Goal: Task Accomplishment & Management: Complete application form

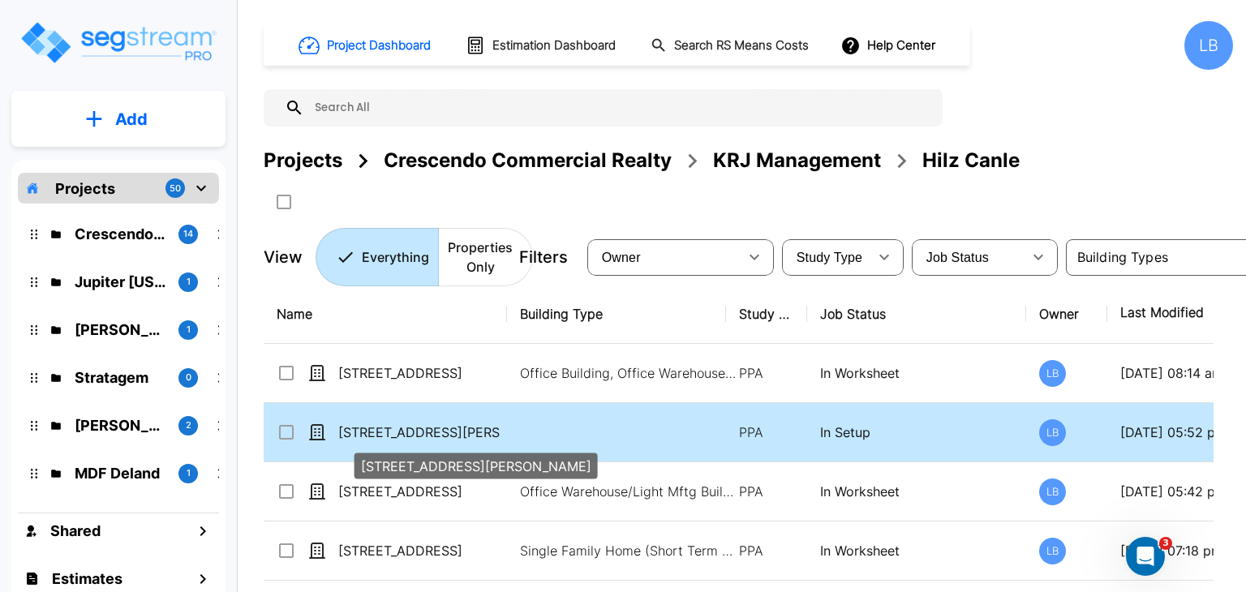
click at [454, 430] on p "[STREET_ADDRESS][PERSON_NAME]" at bounding box center [419, 431] width 162 height 19
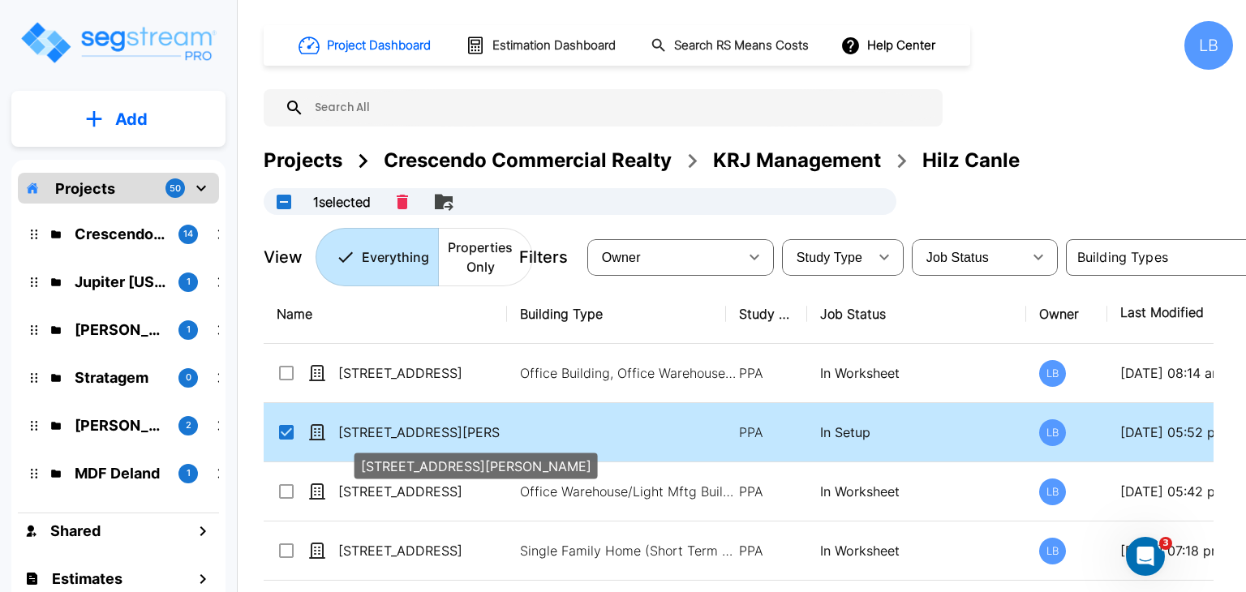
click at [454, 430] on p "[STREET_ADDRESS][PERSON_NAME]" at bounding box center [419, 431] width 162 height 19
checkbox input "false"
click at [454, 430] on p "[STREET_ADDRESS][PERSON_NAME]" at bounding box center [419, 431] width 162 height 19
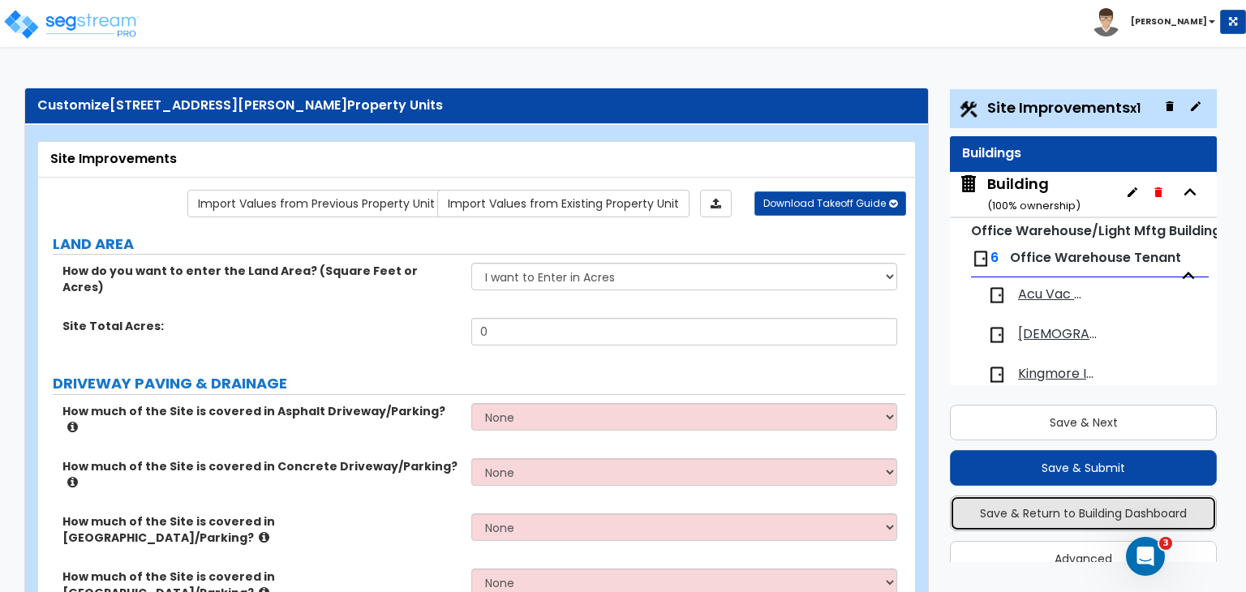
click at [1076, 517] on button "Save & Return to Building Dashboard" at bounding box center [1083, 513] width 267 height 36
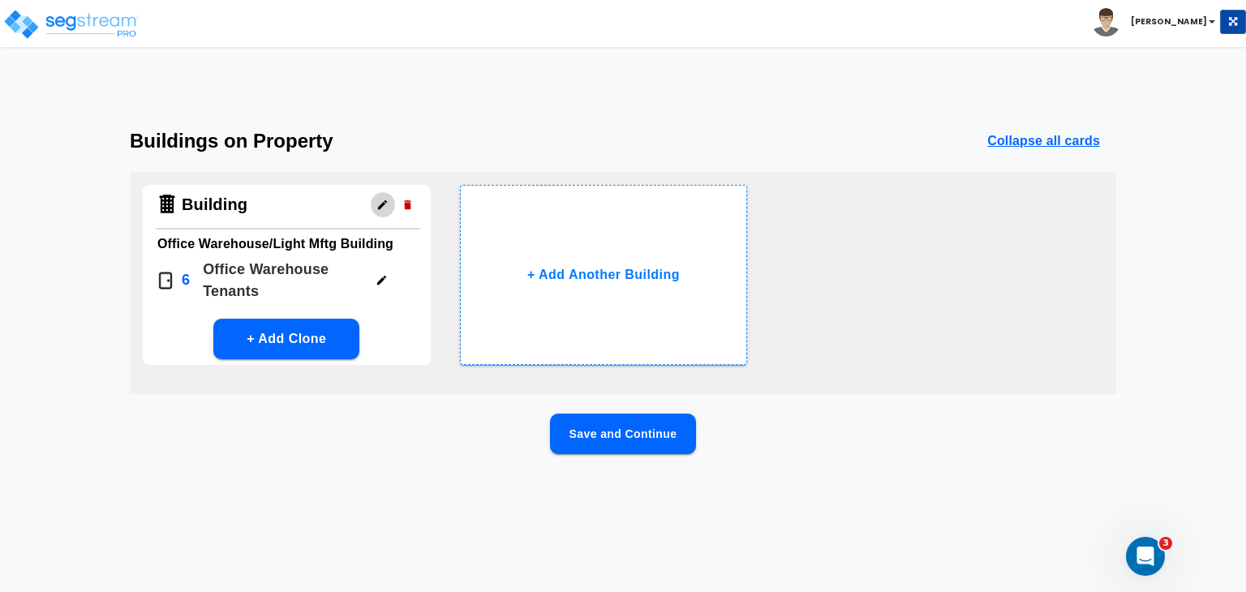
click at [380, 205] on icon "button" at bounding box center [382, 204] width 9 height 9
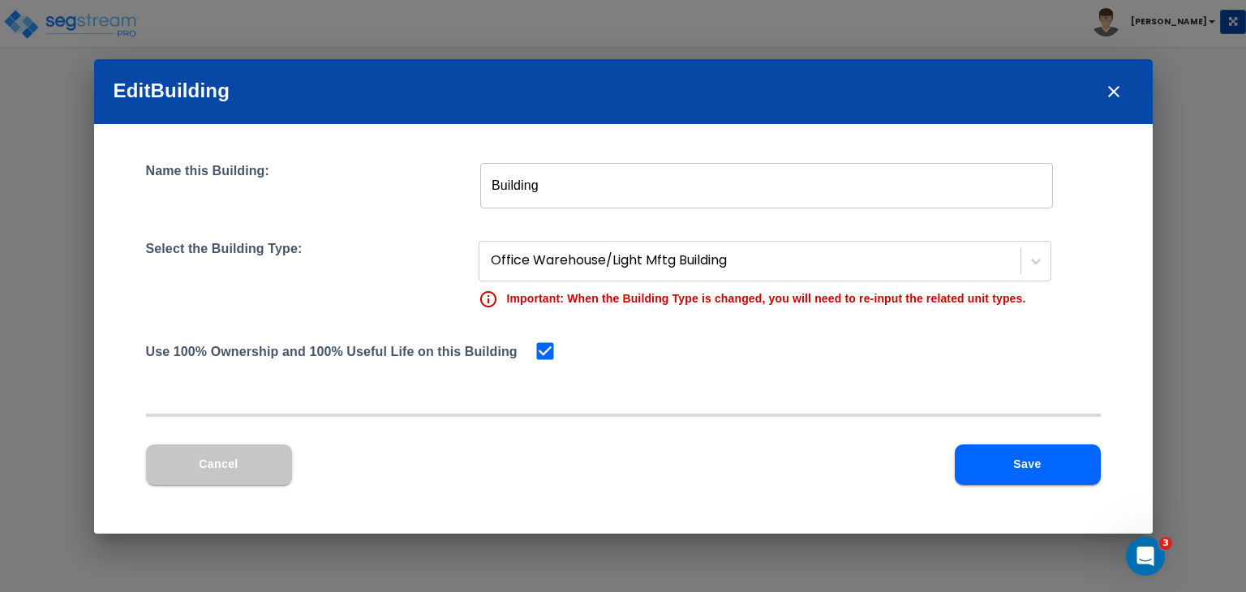
click at [992, 457] on button "Save" at bounding box center [1027, 464] width 146 height 41
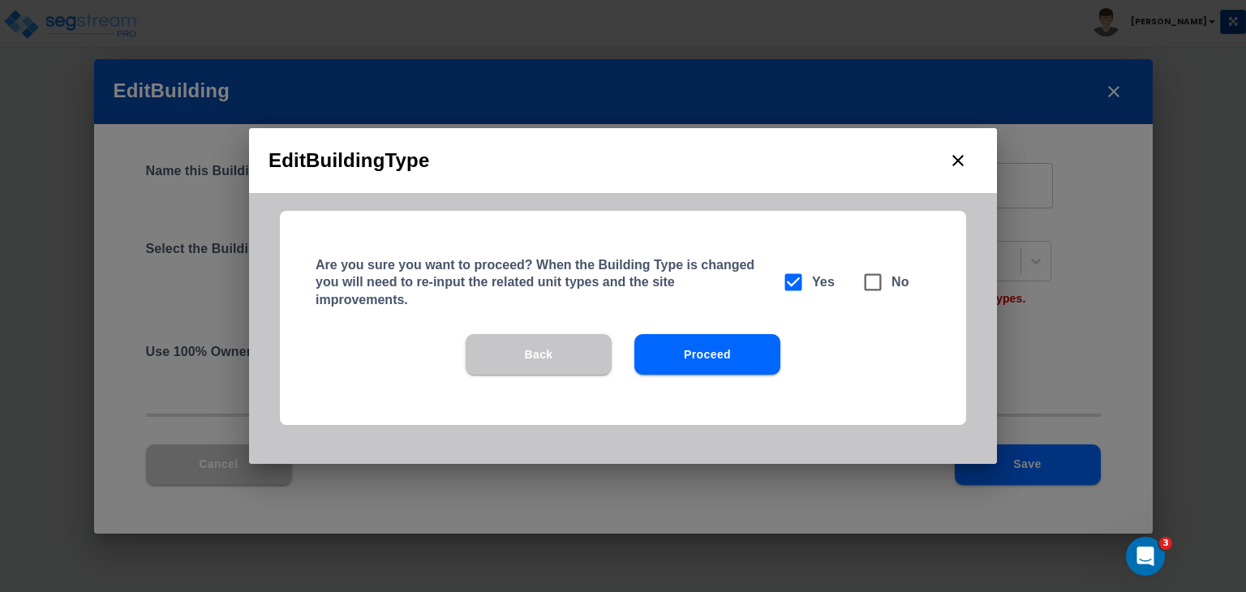
click at [705, 361] on button "Proceed" at bounding box center [707, 354] width 146 height 41
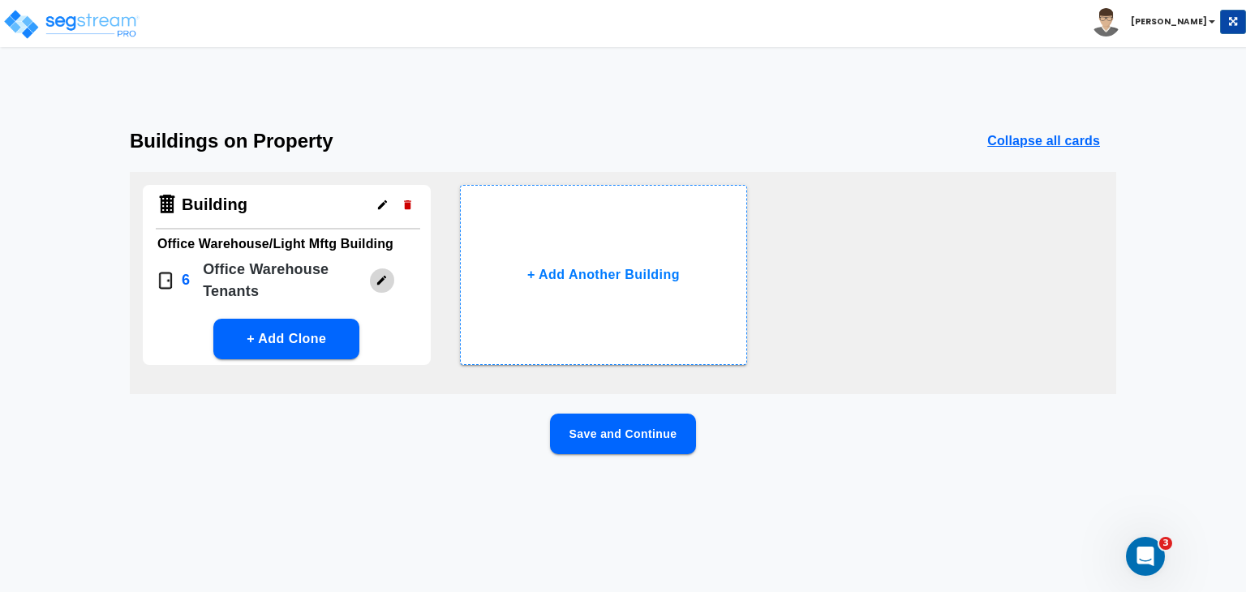
click at [380, 277] on icon "button" at bounding box center [381, 280] width 12 height 12
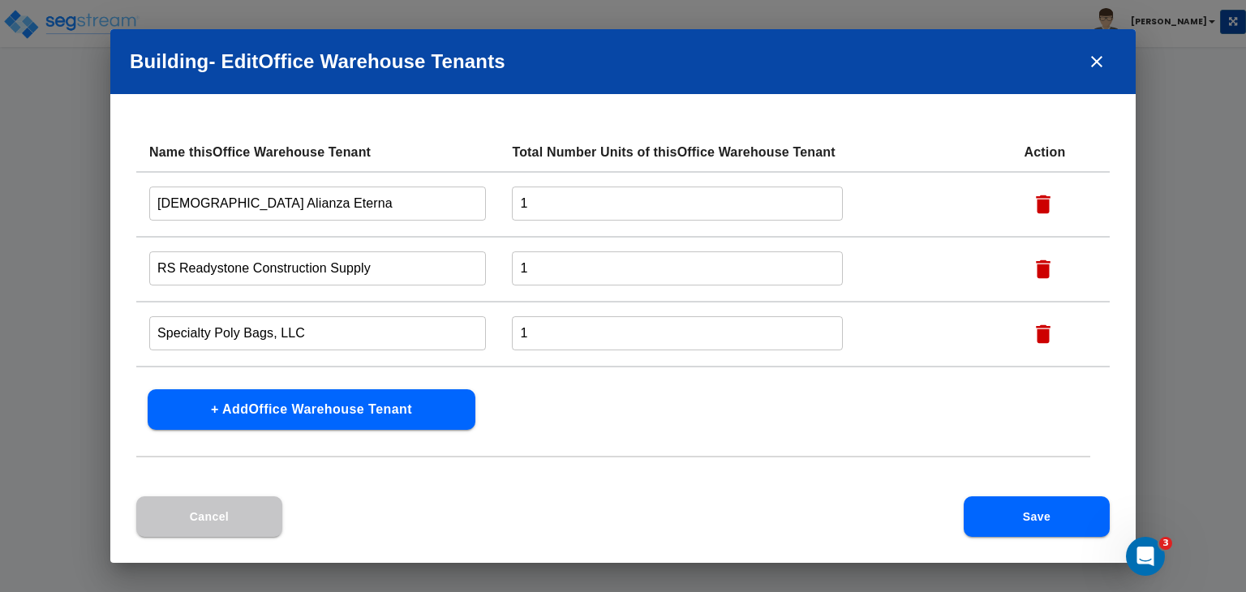
click at [1096, 61] on icon "close" at bounding box center [1096, 61] width 11 height 11
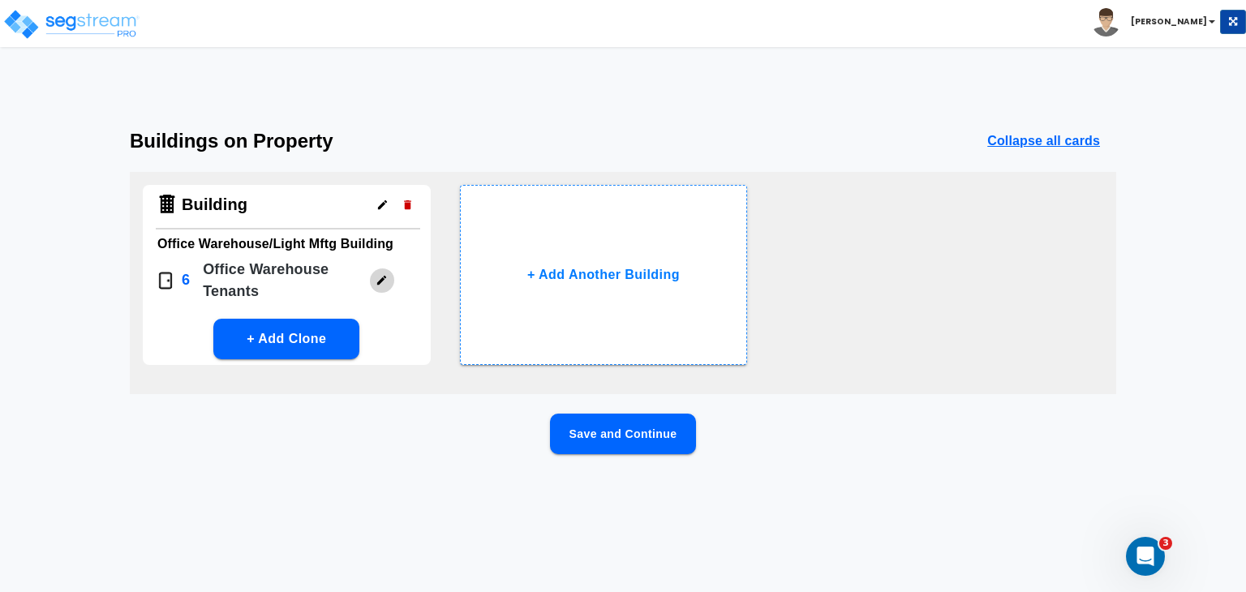
click at [379, 279] on icon "button" at bounding box center [381, 280] width 12 height 12
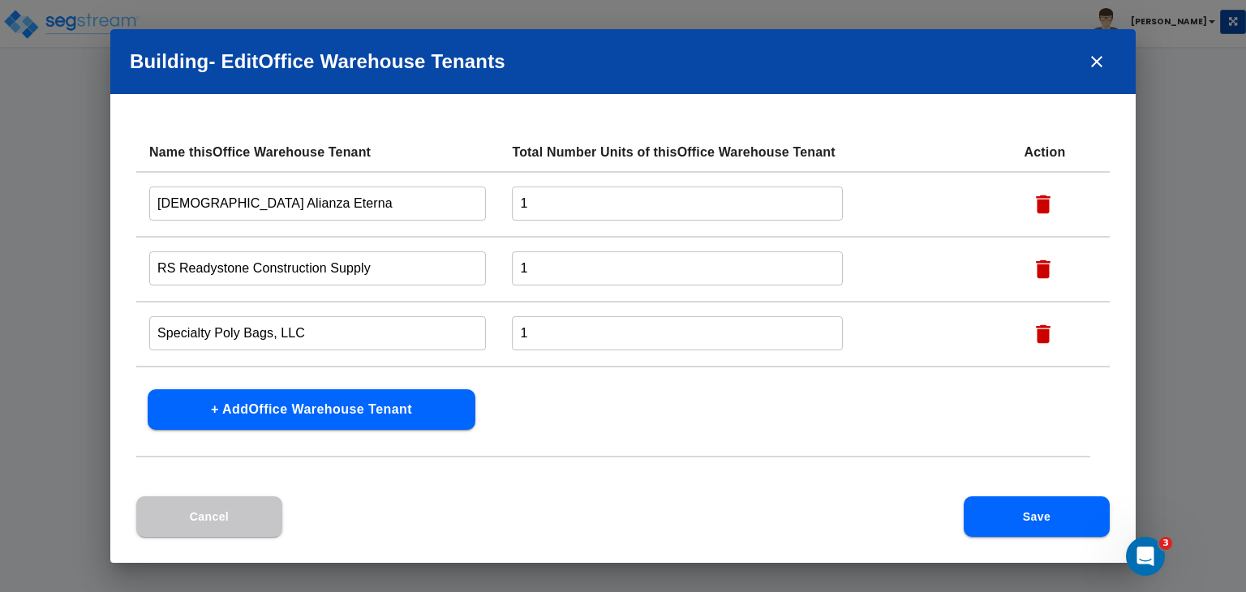
click at [1045, 334] on icon "button" at bounding box center [1043, 334] width 15 height 19
type input "LED SALES AND RENTAL dba ChurchLEDs"
type input "Acu Vac Remediation, LLC"
type input "Kingmore Imports, LLC"
click at [1040, 277] on icon "button" at bounding box center [1043, 269] width 15 height 19
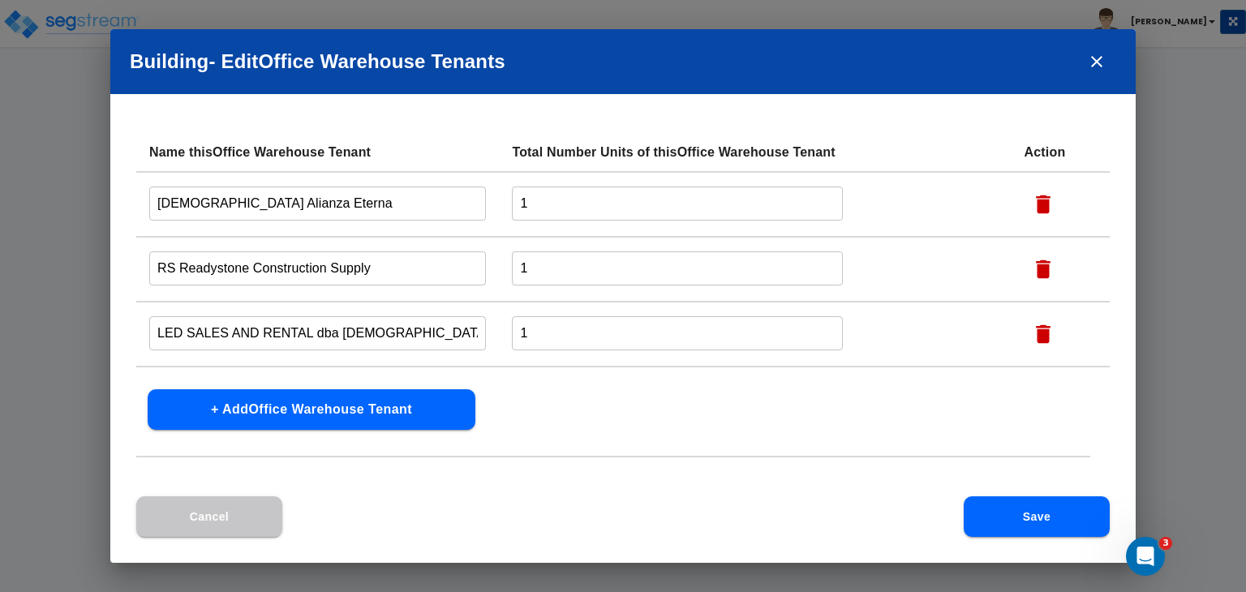
type input "LED SALES AND RENTAL dba ChurchLEDs"
type input "Acu Vac Remediation, LLC"
type input "Kingmore Imports, LLC"
click at [1044, 208] on icon "button" at bounding box center [1043, 204] width 15 height 19
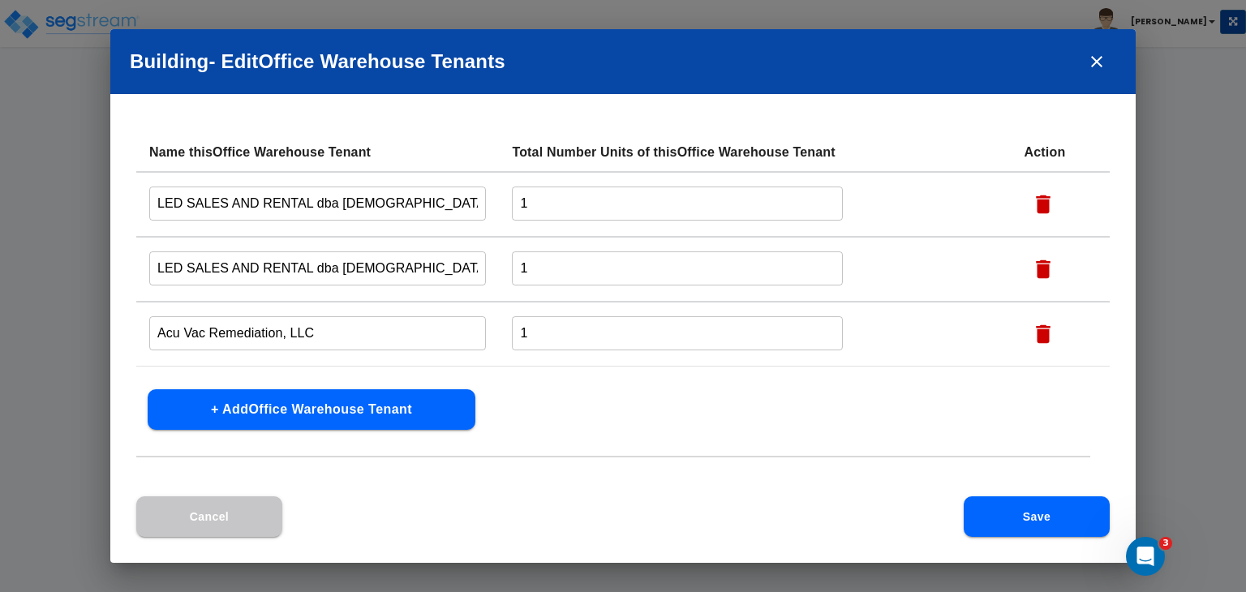
type input "LED SALES AND RENTAL dba ChurchLEDs"
type input "Acu Vac Remediation, LLC"
type input "Kingmore Imports, LLC"
click at [1038, 206] on icon "button" at bounding box center [1043, 204] width 15 height 19
type input "Acu Vac Remediation, LLC"
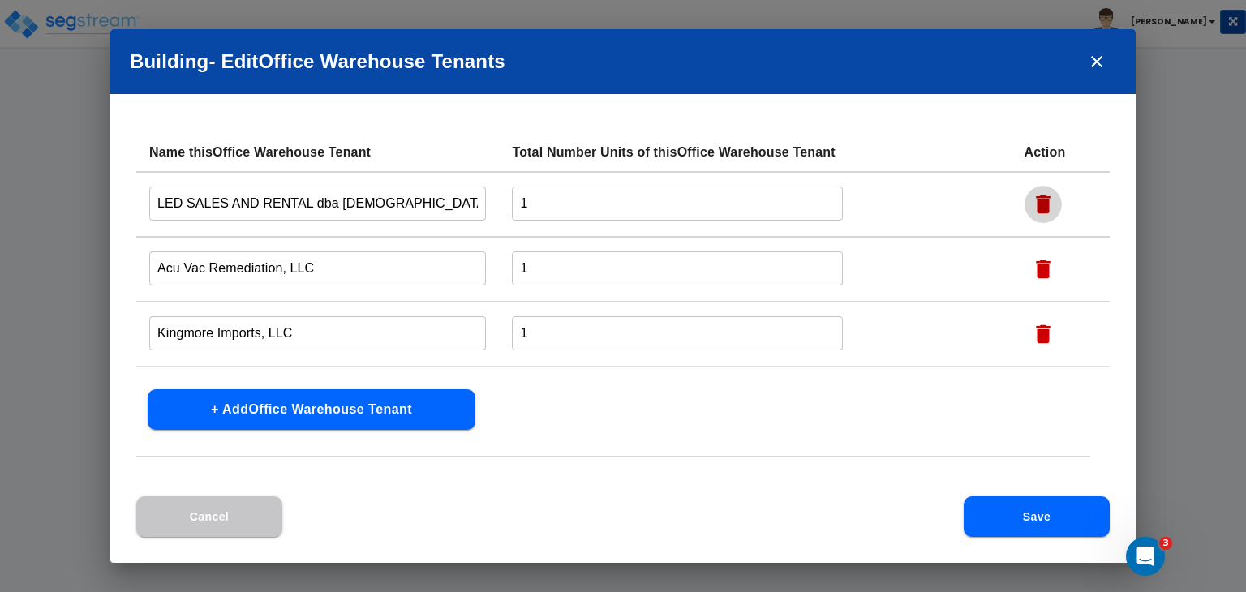
type input "Kingmore Imports, LLC"
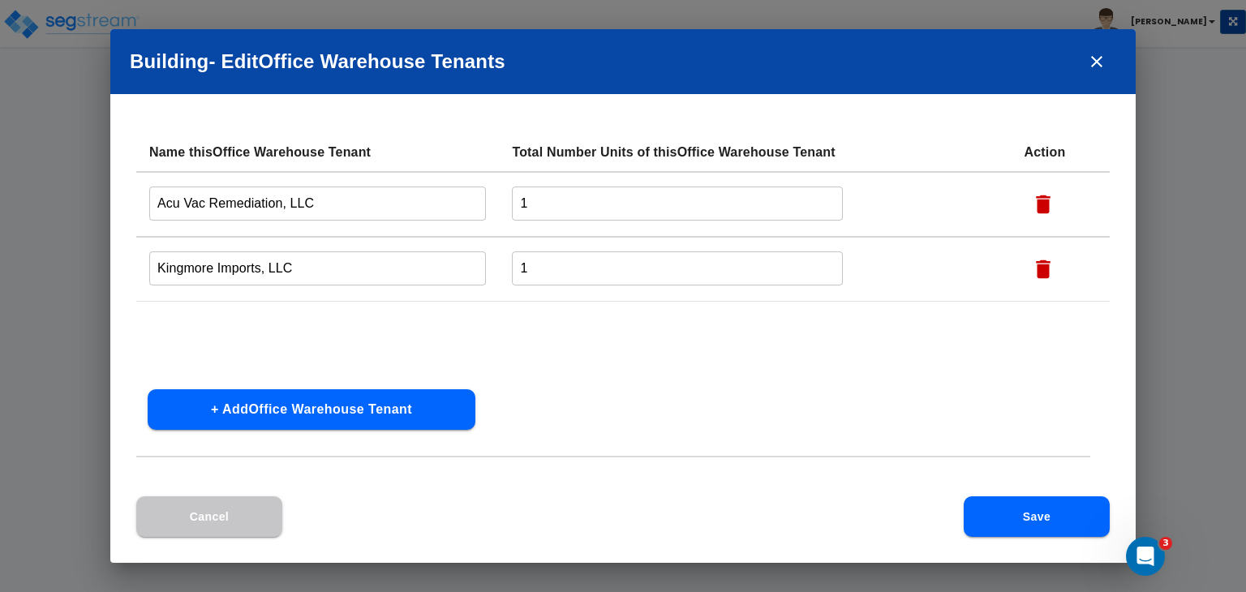
click at [1038, 206] on icon "button" at bounding box center [1043, 204] width 15 height 19
type input "Kingmore Imports, LLC"
click at [1038, 206] on icon "button" at bounding box center [1043, 204] width 15 height 19
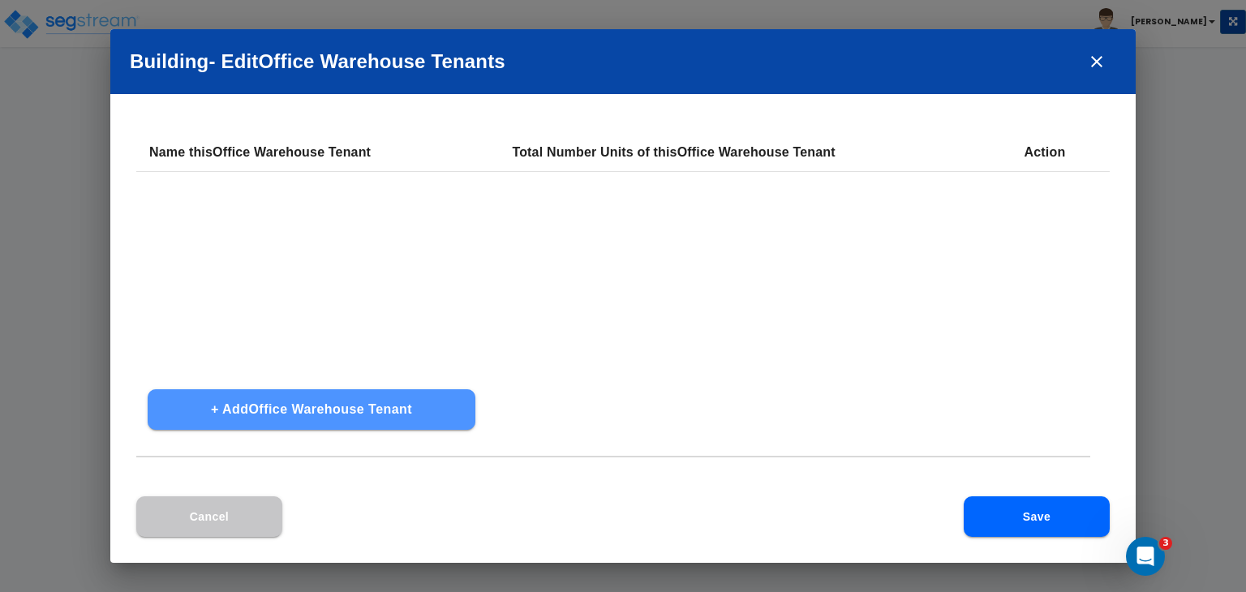
click at [372, 409] on button "+ Add Office Warehouse Tenant" at bounding box center [312, 409] width 328 height 41
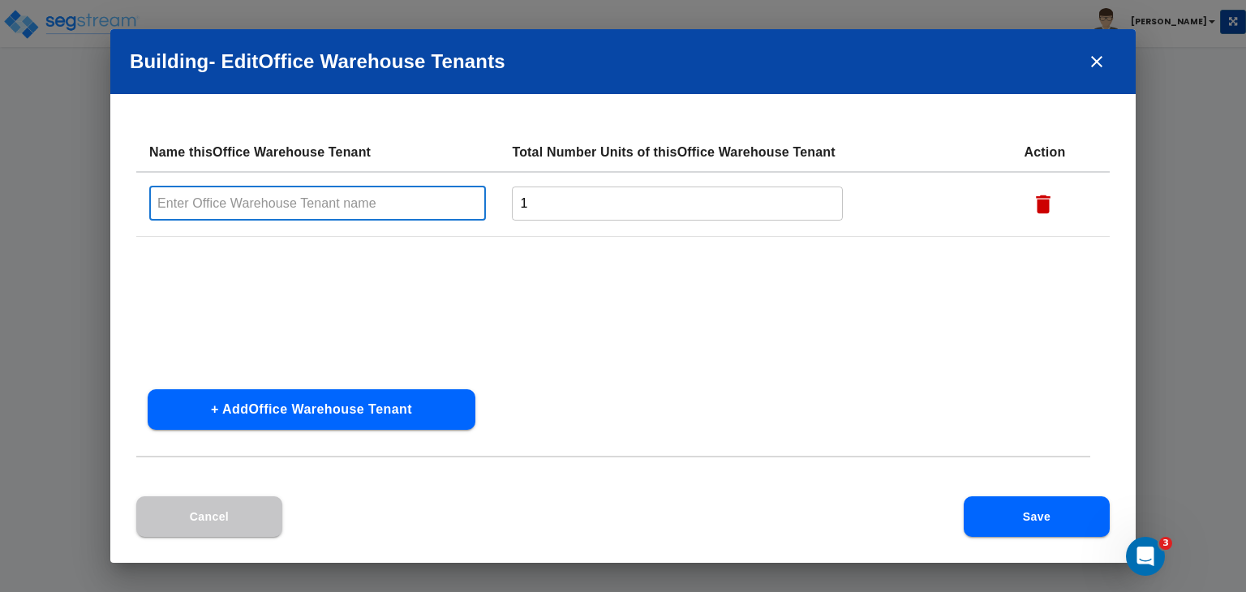
click at [247, 197] on input "text" at bounding box center [317, 203] width 337 height 35
type input "Office Warehouse Interior"
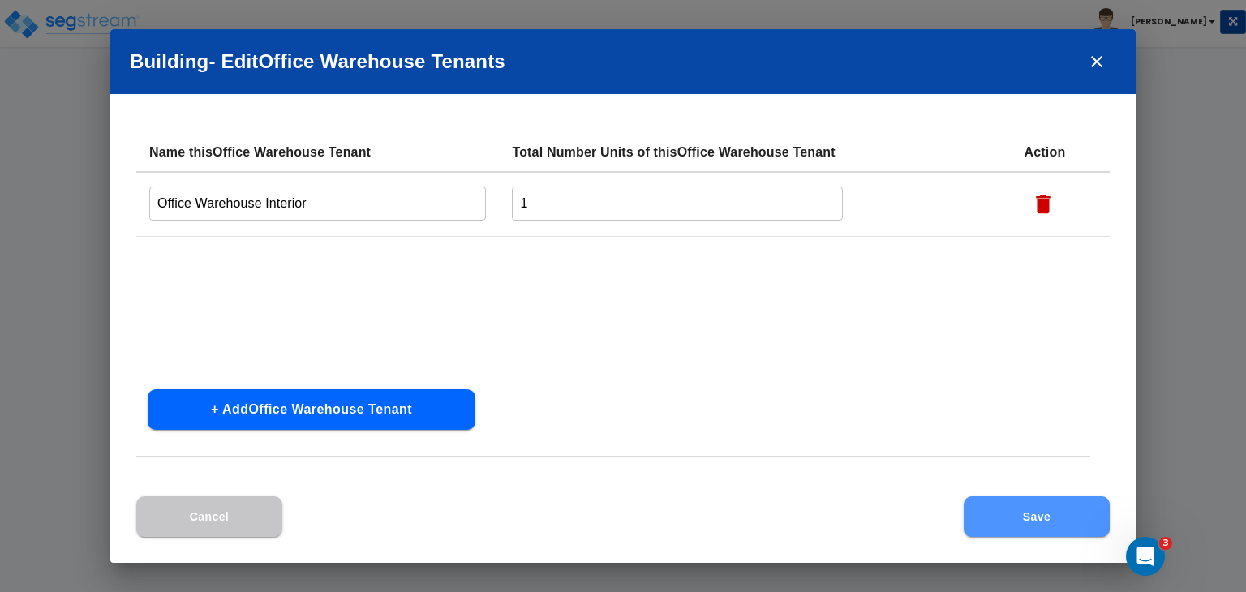
click at [1036, 523] on button "Save" at bounding box center [1036, 516] width 146 height 41
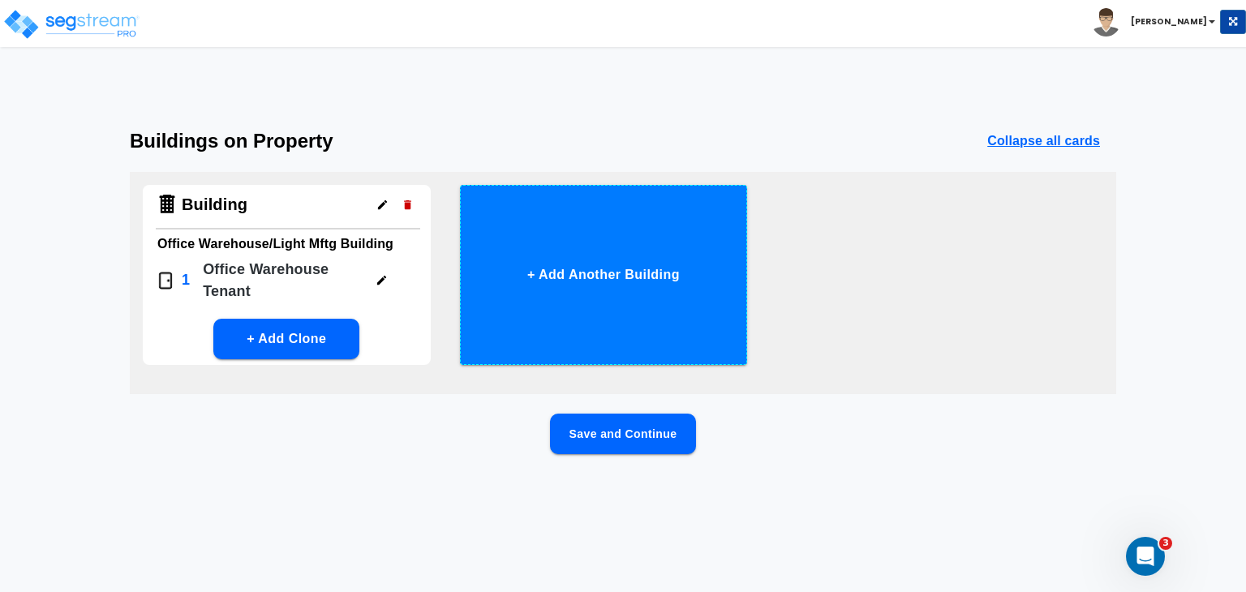
click at [603, 264] on button "+ Add Another Building" at bounding box center [604, 275] width 288 height 180
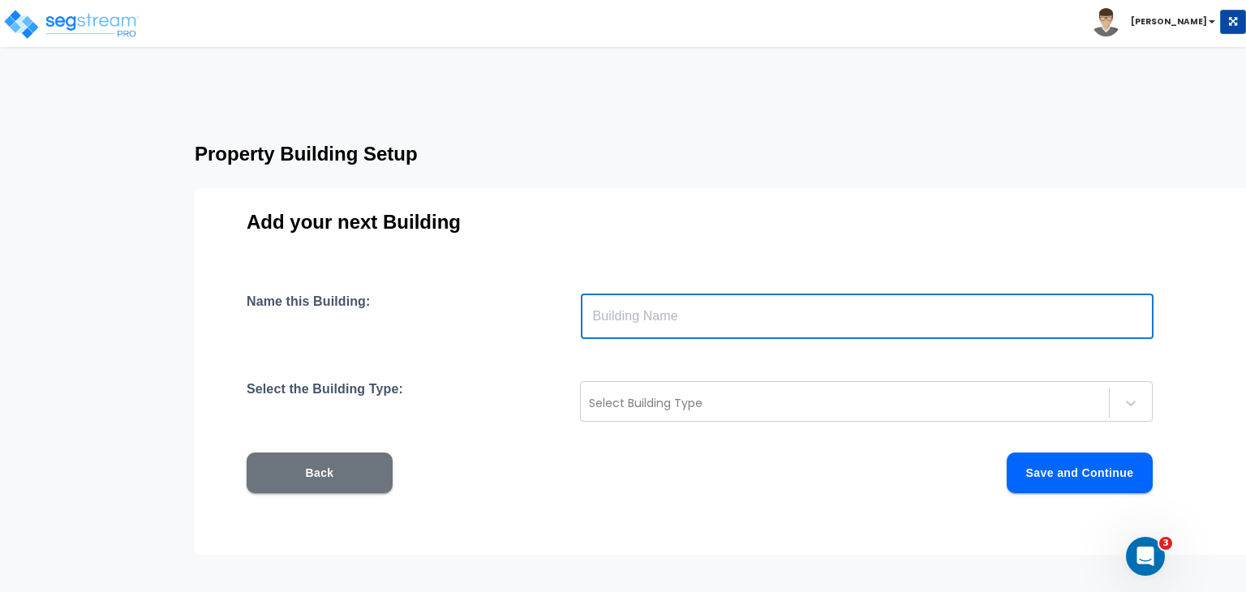
click at [616, 318] on input "text" at bounding box center [867, 316] width 572 height 45
type input "Office Tenants"
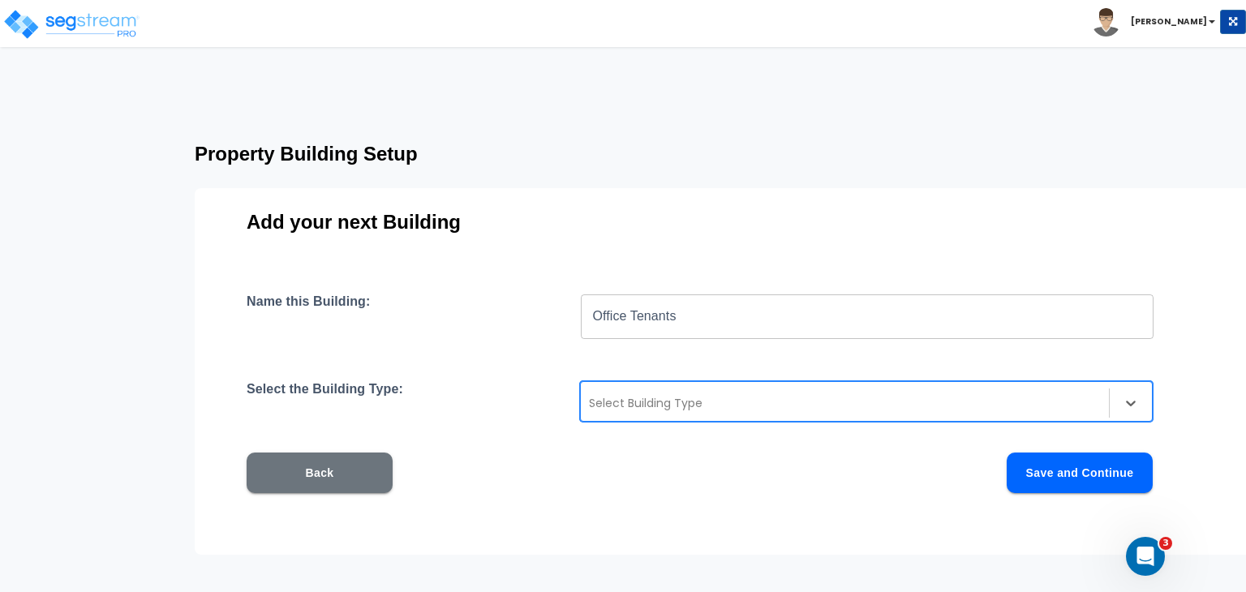
click at [650, 406] on div at bounding box center [845, 402] width 512 height 19
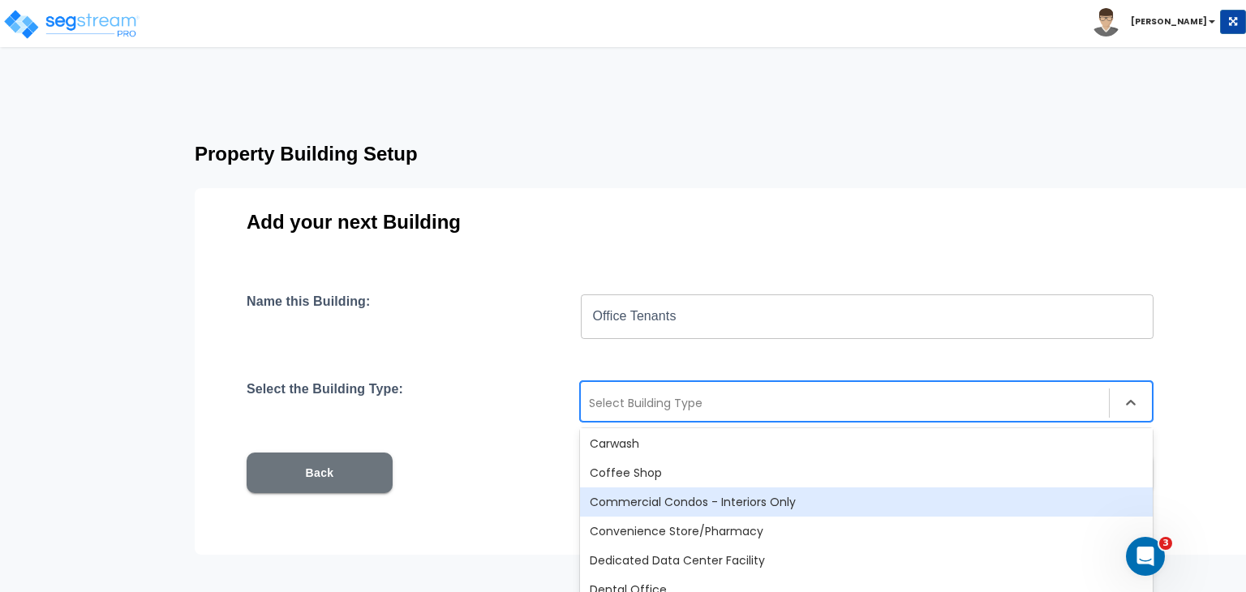
scroll to position [266, 0]
click at [642, 500] on div "Commercial Condos - Interiors Only" at bounding box center [866, 501] width 572 height 29
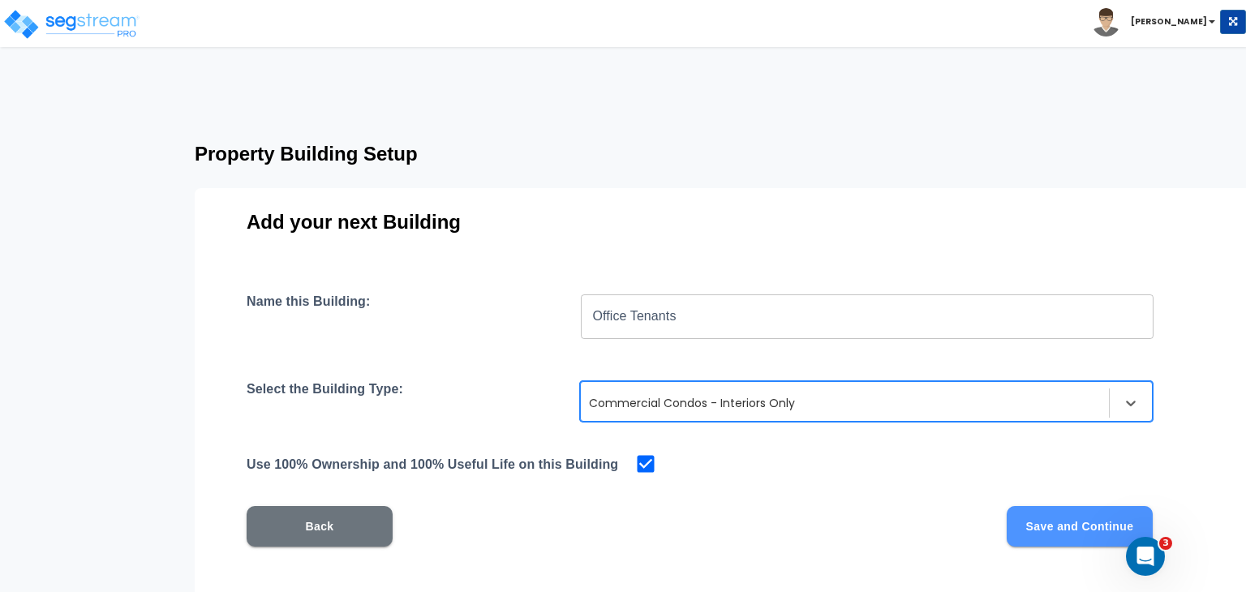
click at [1041, 537] on button "Save and Continue" at bounding box center [1079, 526] width 146 height 41
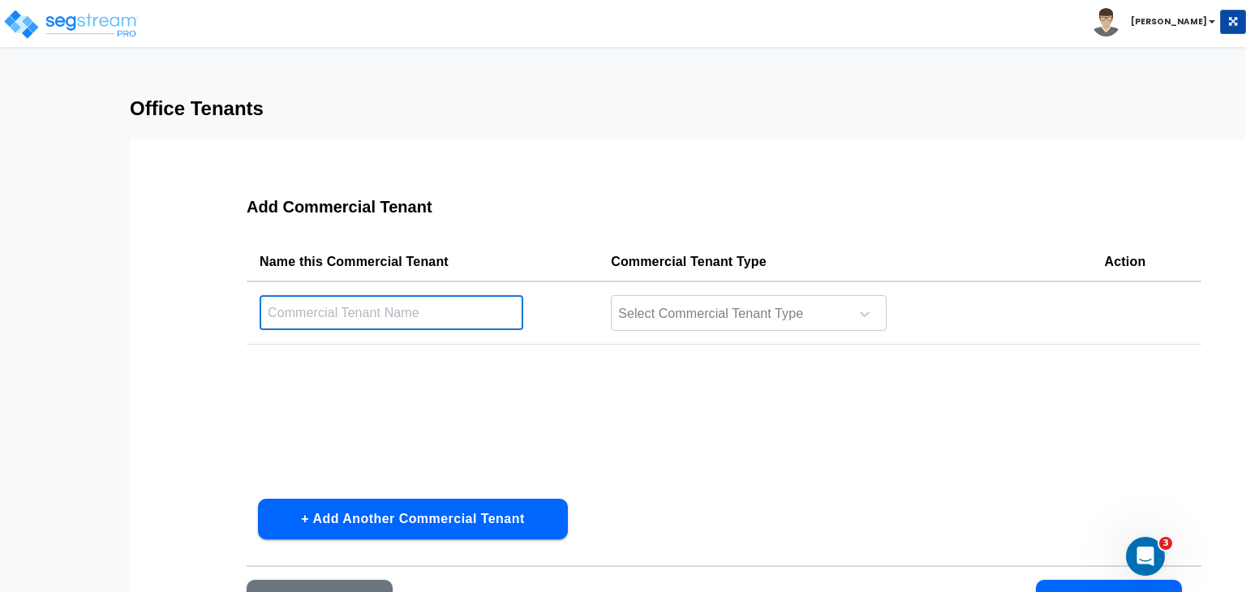
click at [388, 308] on input "text" at bounding box center [391, 312] width 264 height 35
type input "Office Interior"
click at [655, 314] on div at bounding box center [727, 314] width 222 height 22
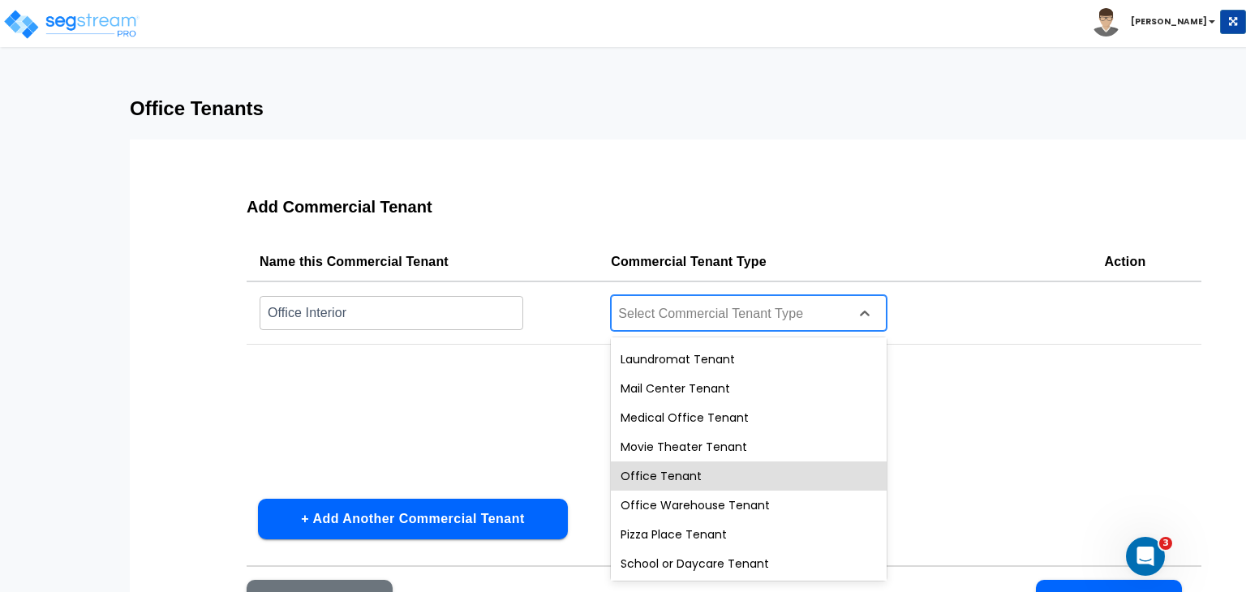
scroll to position [579, 0]
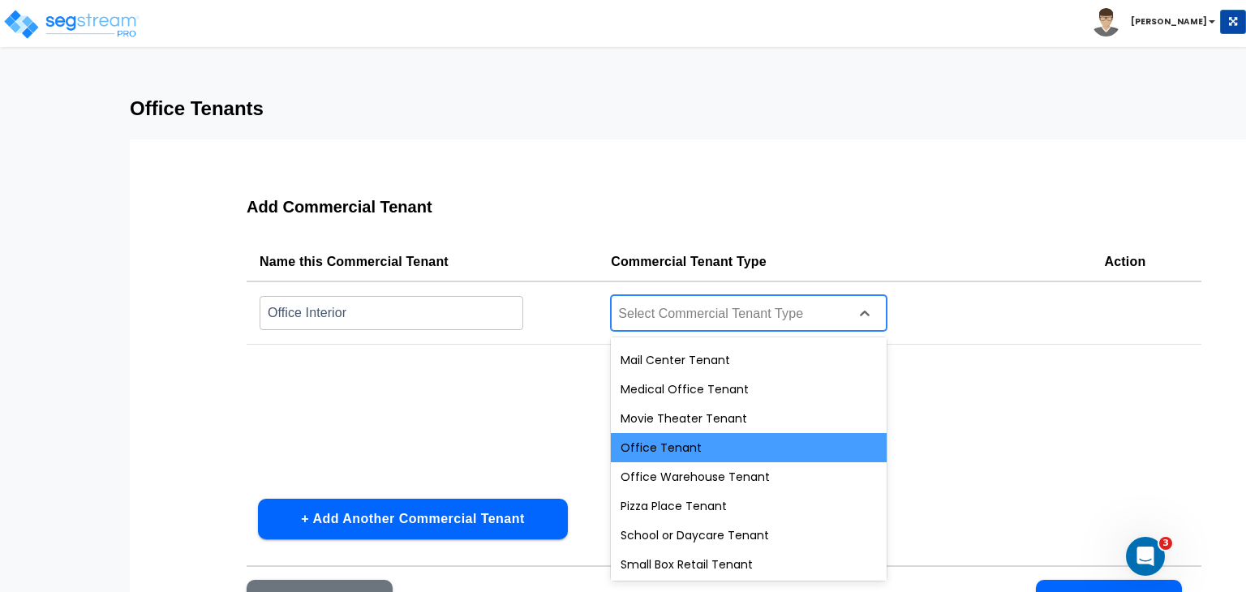
click at [675, 444] on div "Office Tenant" at bounding box center [749, 447] width 276 height 29
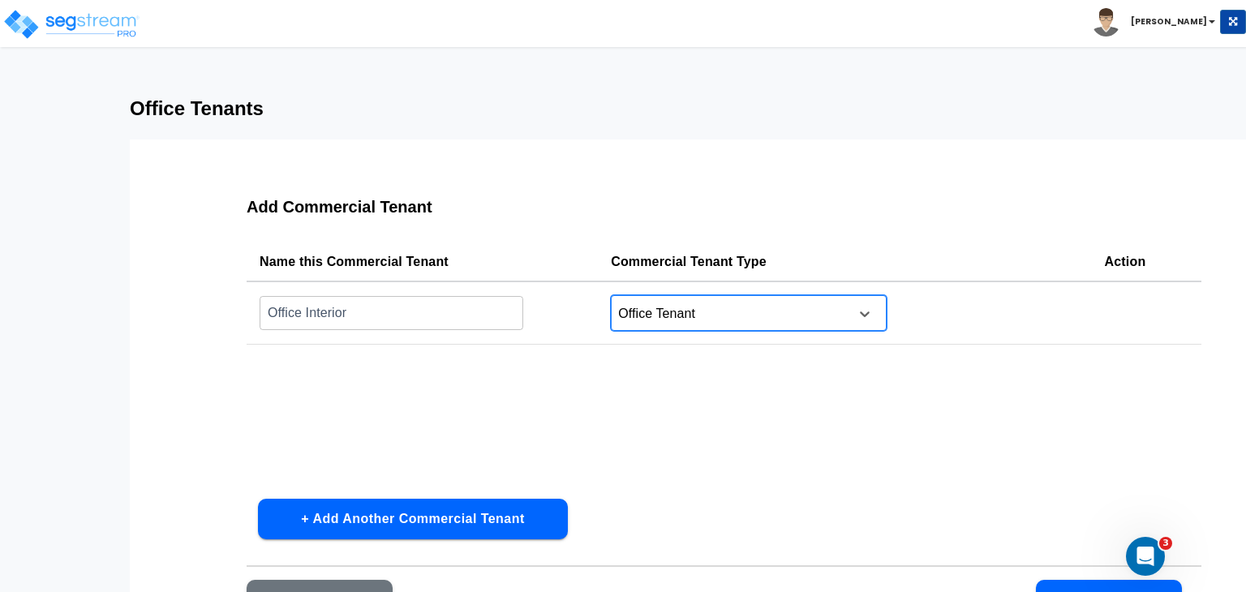
scroll to position [101, 0]
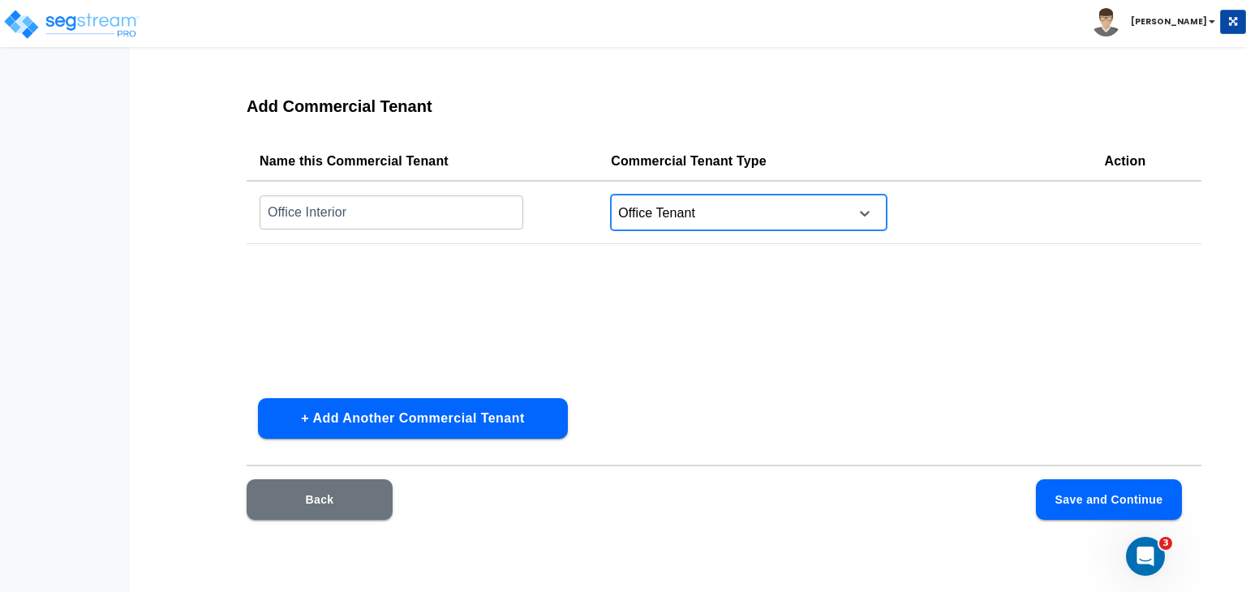
click at [487, 418] on button "+ Add Another Commercial Tenant" at bounding box center [413, 418] width 310 height 41
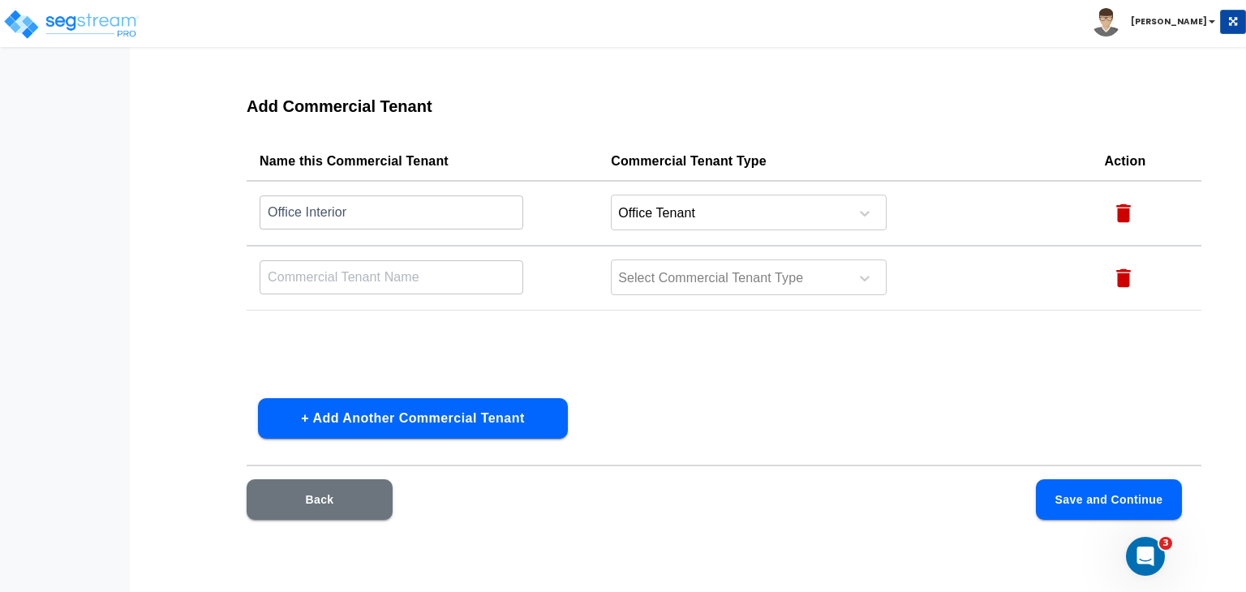
click at [365, 229] on input "text" at bounding box center [391, 212] width 264 height 35
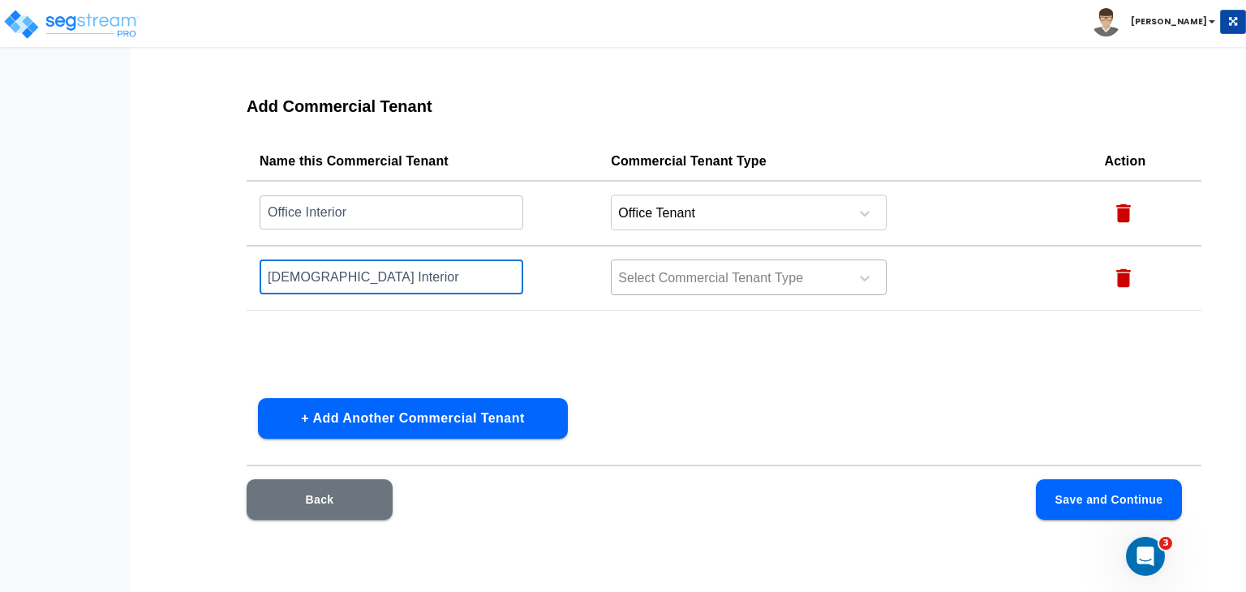
type input "Church Interior"
click at [699, 273] on div at bounding box center [727, 279] width 222 height 22
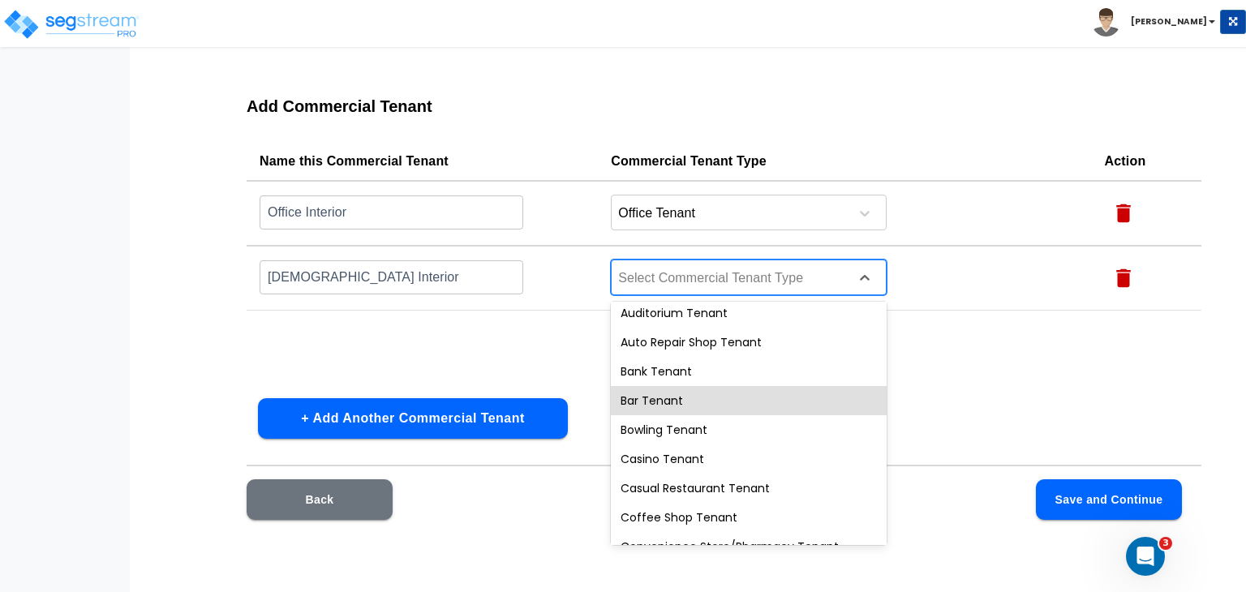
scroll to position [0, 0]
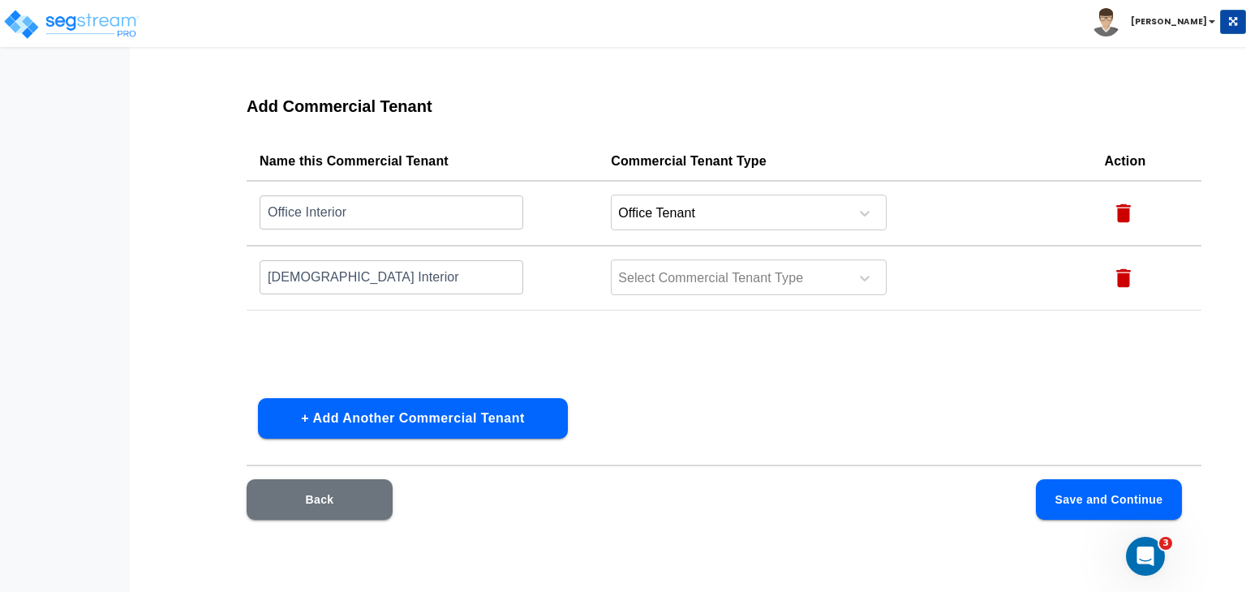
click at [1006, 374] on div "Name this Commercial Tenant Commercial Tenant Type Action Office Interior ​ Off…" at bounding box center [724, 263] width 954 height 243
click at [1126, 275] on icon "button" at bounding box center [1123, 278] width 15 height 19
